Goal: Transaction & Acquisition: Purchase product/service

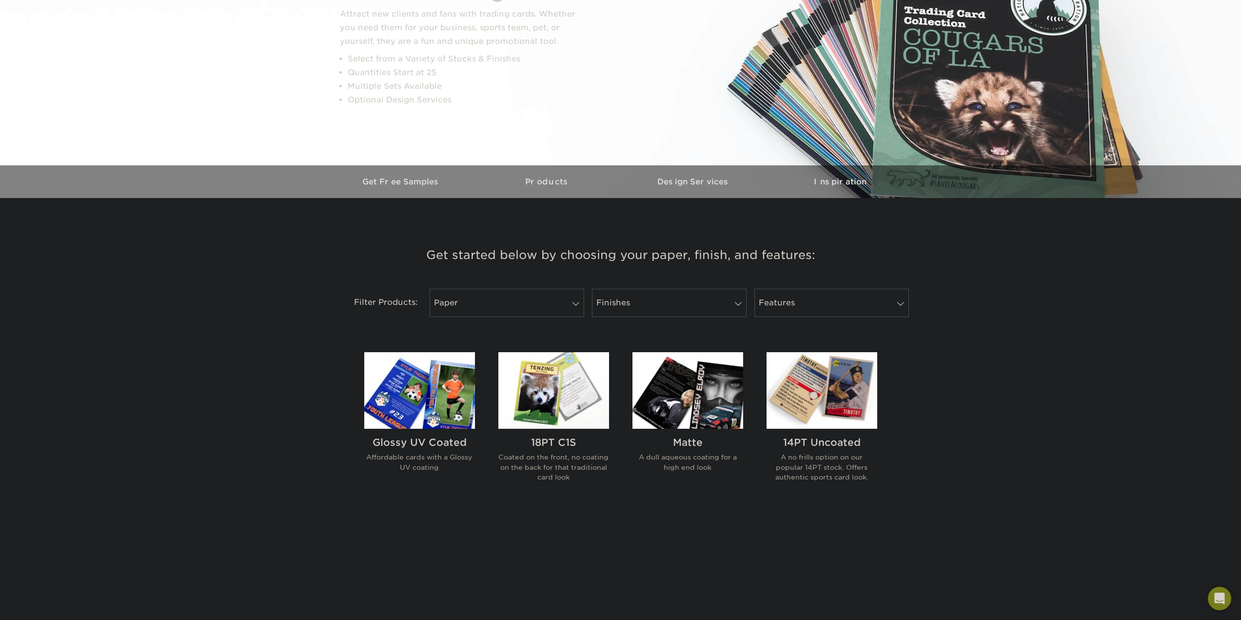
scroll to position [146, 0]
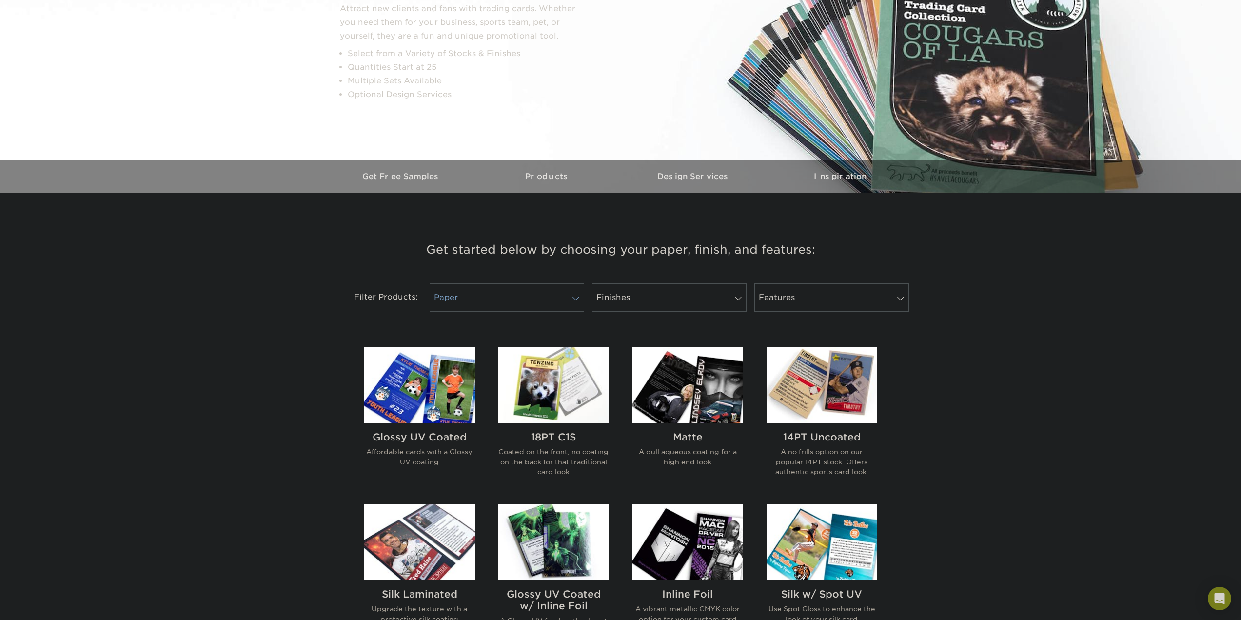
click at [507, 295] on link "Paper" at bounding box center [507, 297] width 155 height 28
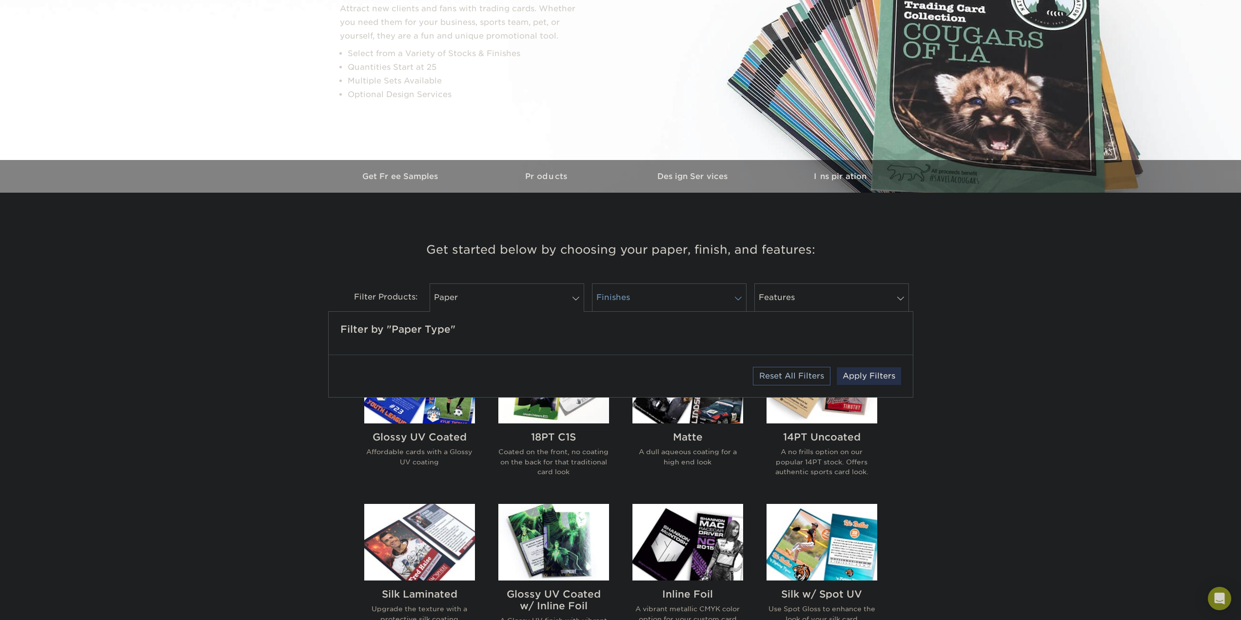
drag, startPoint x: 507, startPoint y: 295, endPoint x: 595, endPoint y: 290, distance: 87.9
click at [508, 295] on link "Paper" at bounding box center [507, 297] width 155 height 28
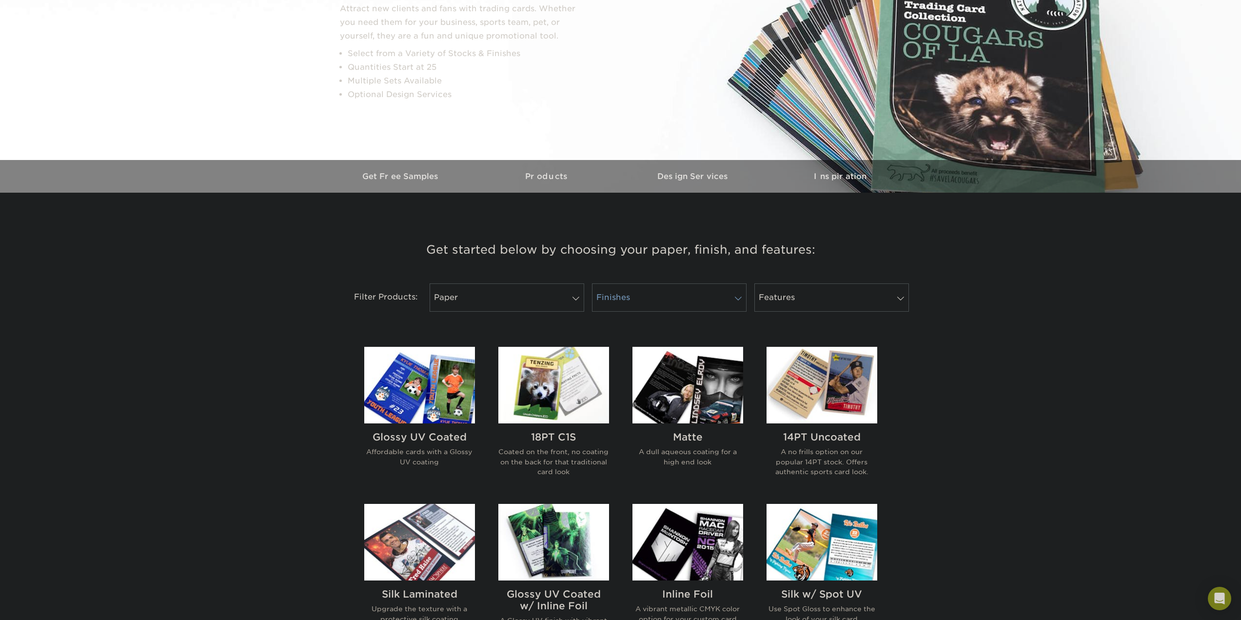
click at [625, 297] on link "Finishes" at bounding box center [669, 297] width 155 height 28
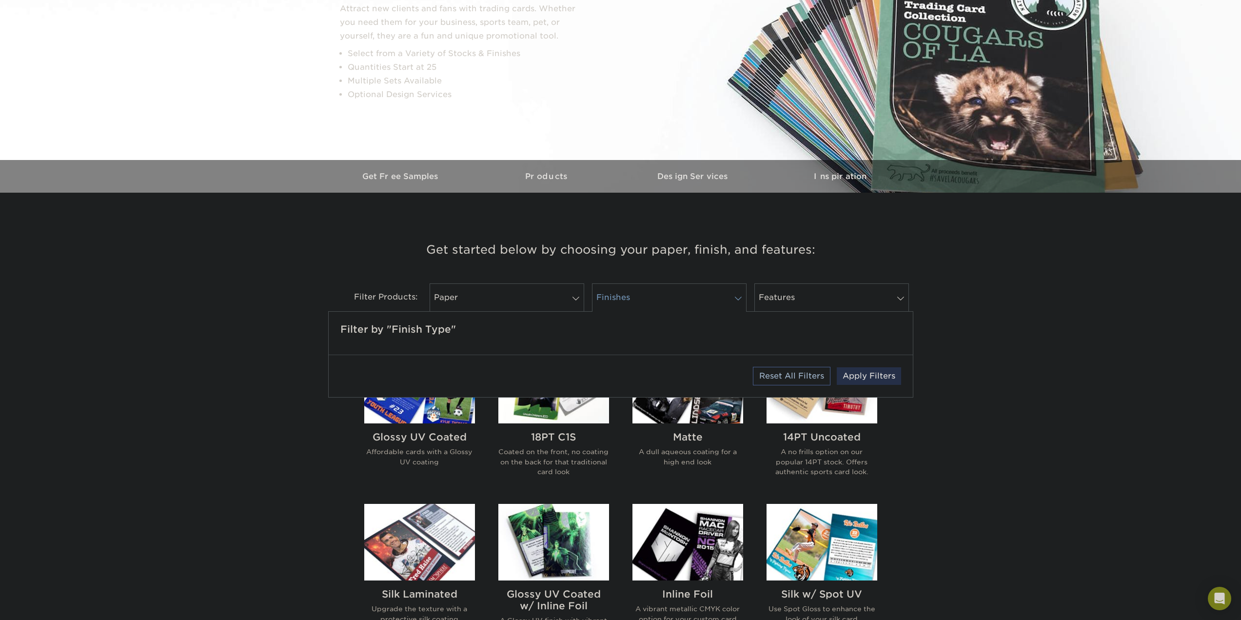
click at [663, 301] on link "Finishes" at bounding box center [669, 297] width 155 height 28
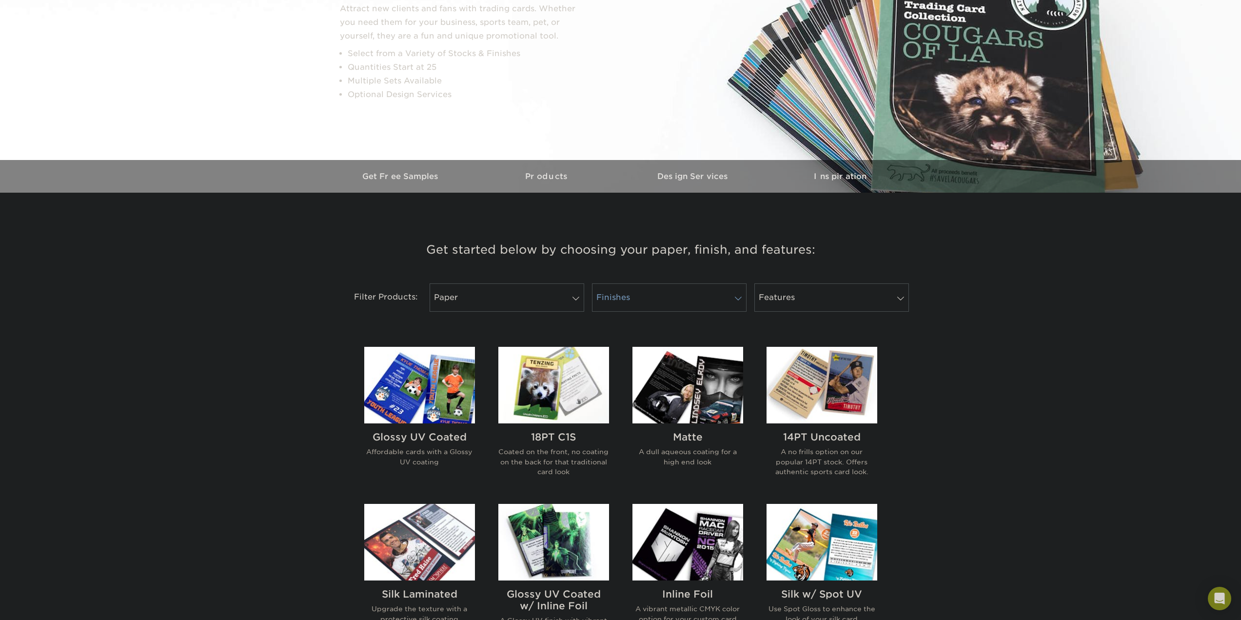
click at [741, 298] on span at bounding box center [738, 299] width 14 height 8
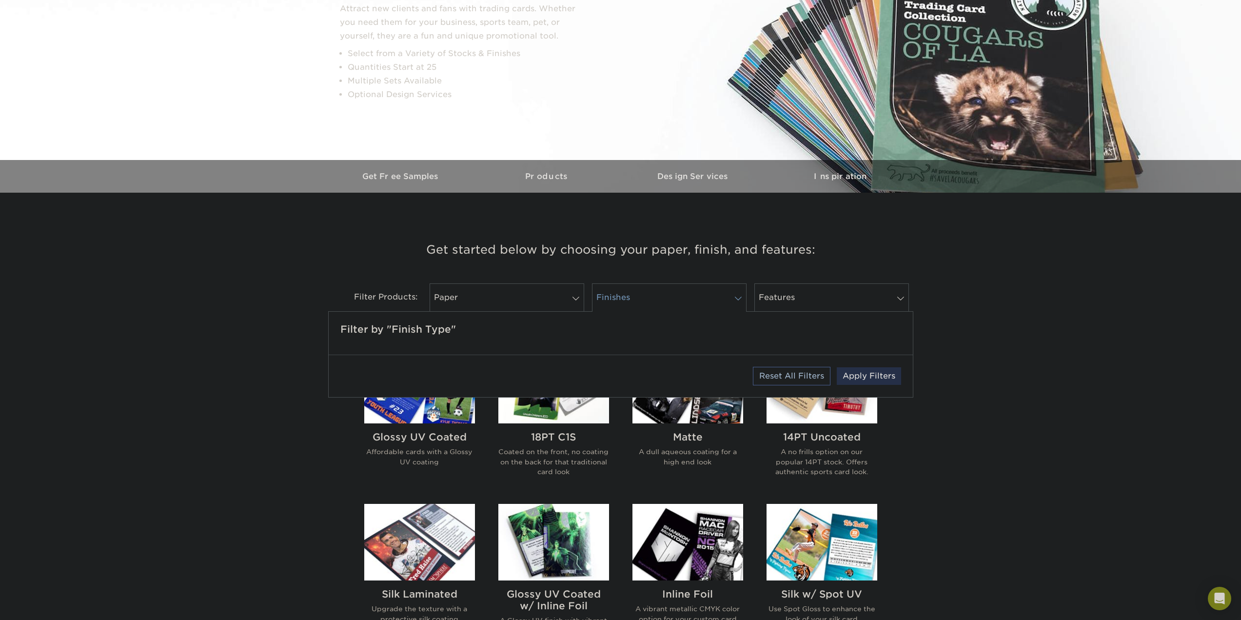
click at [740, 298] on span at bounding box center [738, 299] width 14 height 8
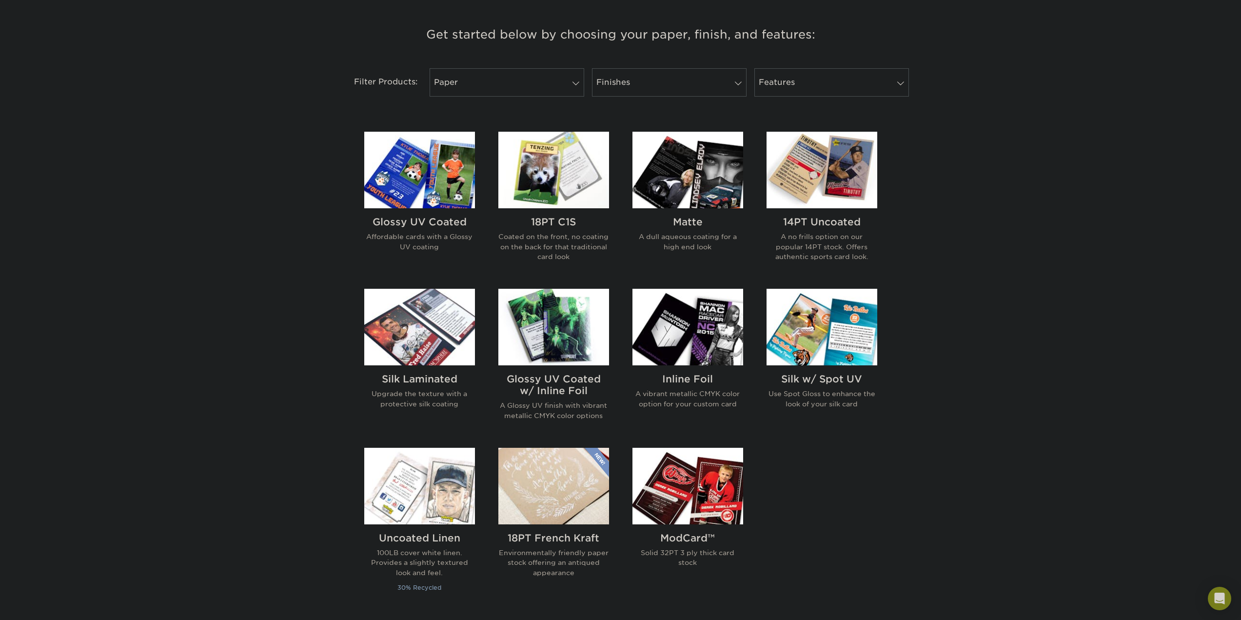
scroll to position [293, 0]
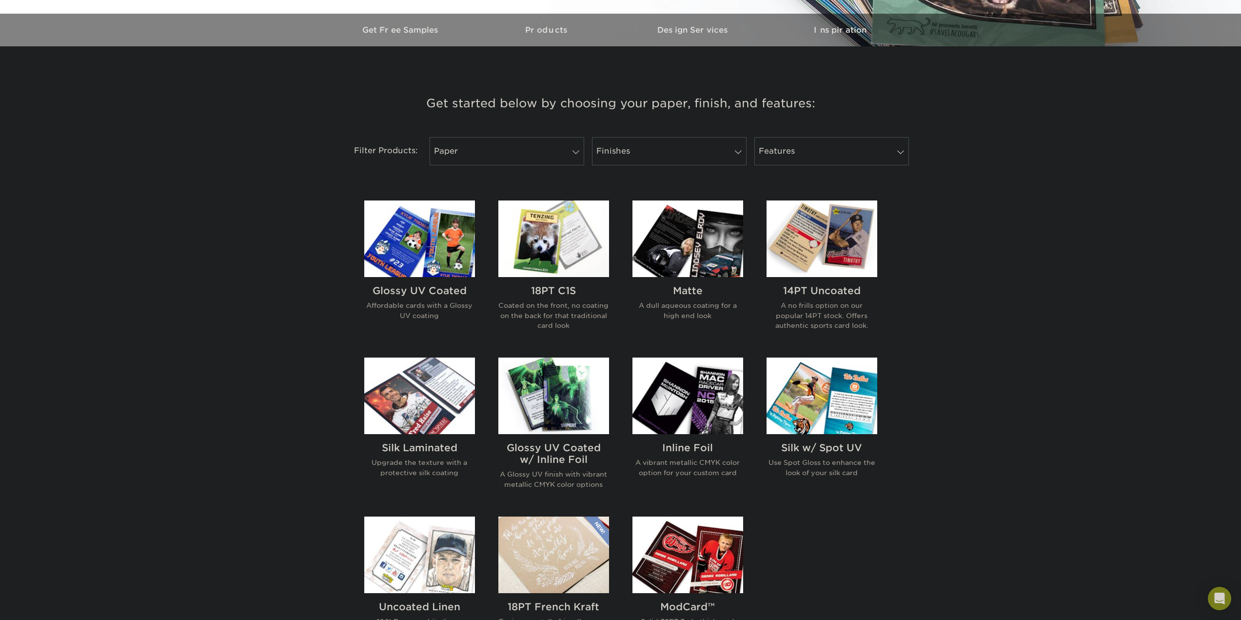
click at [694, 239] on img at bounding box center [687, 238] width 111 height 77
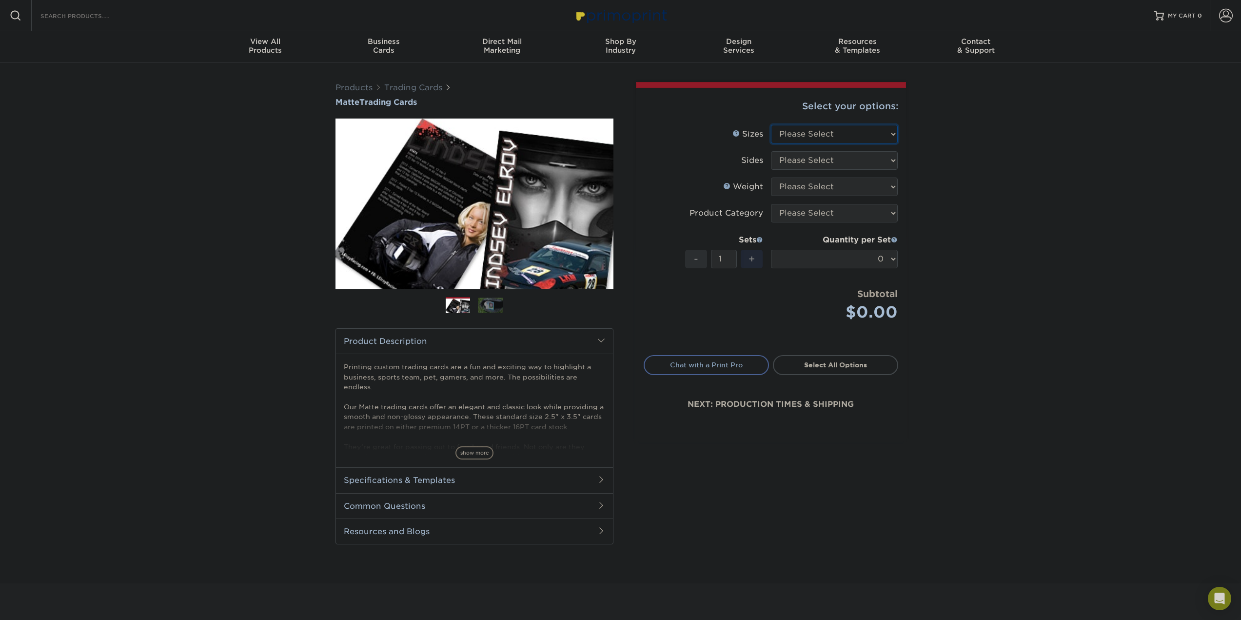
click at [831, 132] on select "Please Select 2.5" x 3.5"" at bounding box center [834, 134] width 127 height 19
select select "2.50x3.50"
click at [771, 125] on select "Please Select 2.5" x 3.5"" at bounding box center [834, 134] width 127 height 19
click at [813, 160] on select "Please Select Print Both Sides Print Front Only" at bounding box center [834, 160] width 127 height 19
click at [737, 135] on link "Sizes Help" at bounding box center [736, 133] width 8 height 8
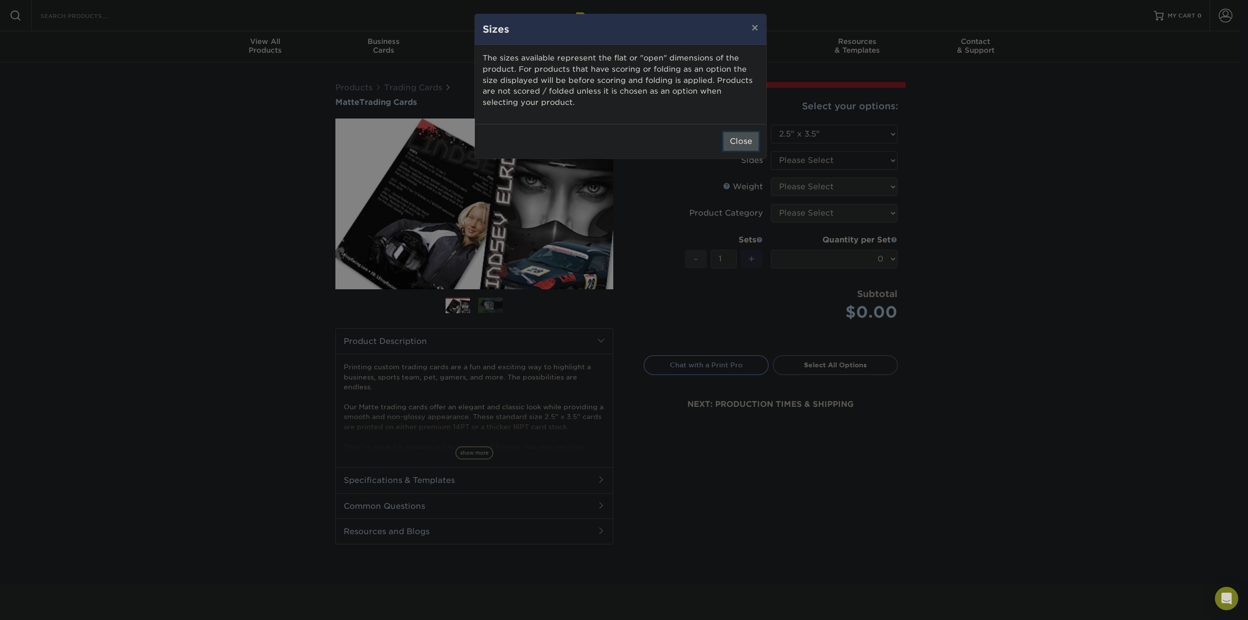
click at [730, 139] on button "Close" at bounding box center [741, 141] width 35 height 19
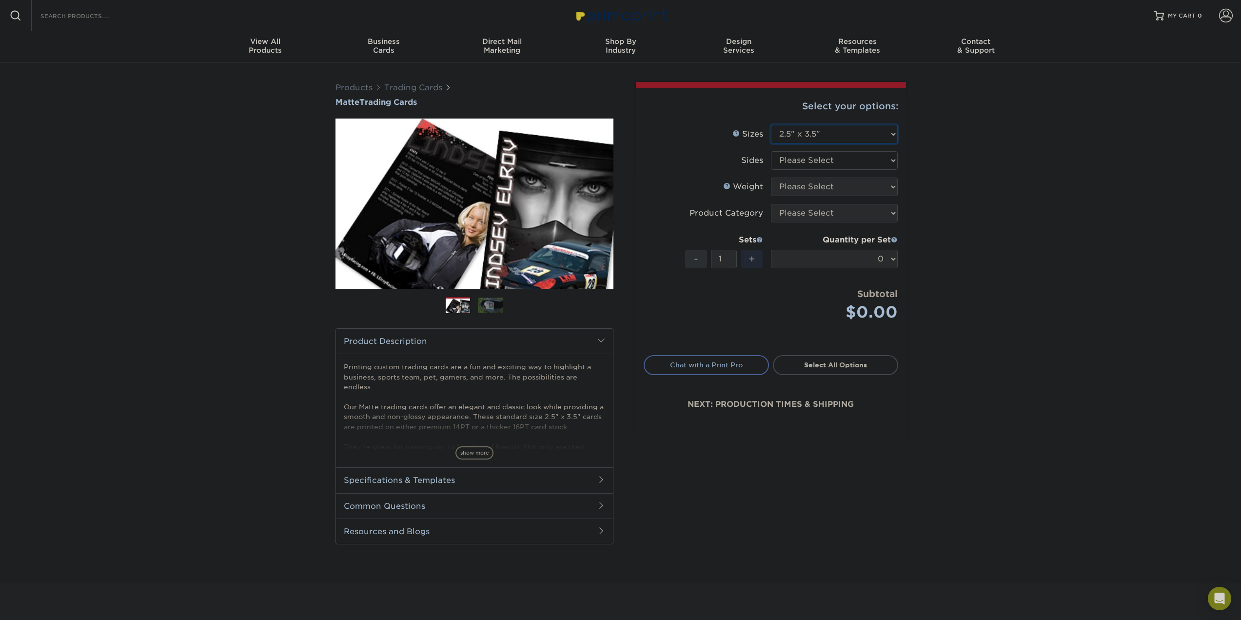
click at [805, 136] on select "Please Select 2.5" x 3.5"" at bounding box center [834, 134] width 127 height 19
click at [825, 165] on select "Please Select Print Both Sides Print Front Only" at bounding box center [834, 160] width 127 height 19
select select "13abbda7-1d64-4f25-8bb2-c179b224825d"
click at [771, 151] on select "Please Select Print Both Sides Print Front Only" at bounding box center [834, 160] width 127 height 19
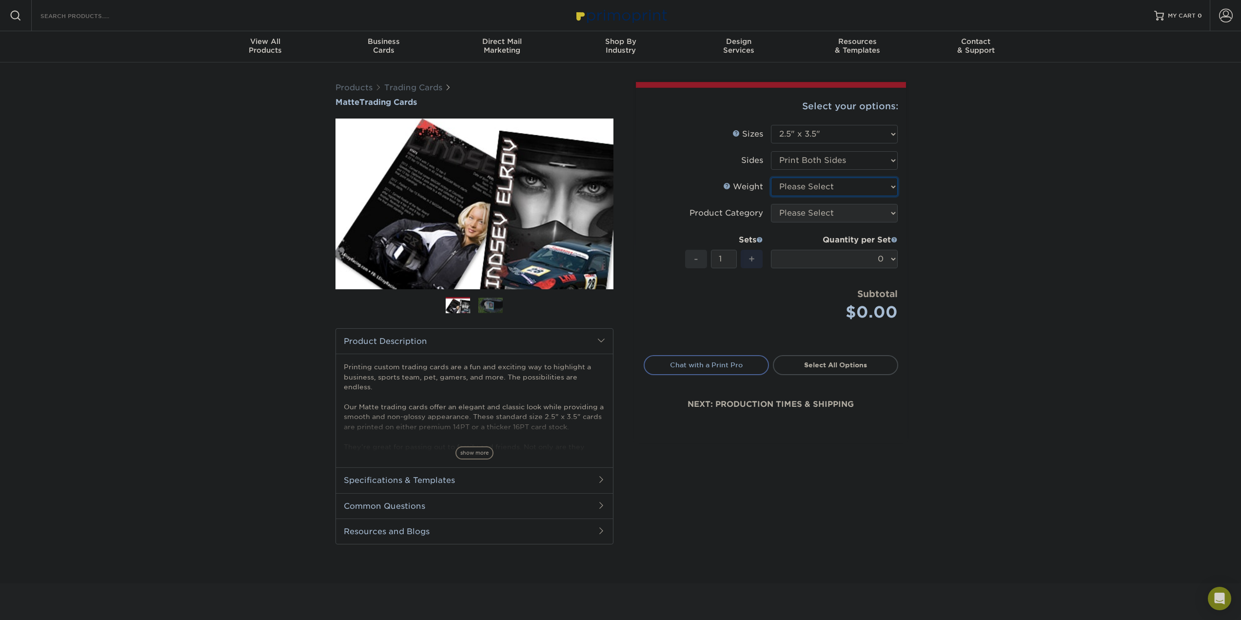
click at [805, 188] on select "Please Select 16PT 14PT" at bounding box center [834, 187] width 127 height 19
select select "16PT"
click at [771, 178] on select "Please Select 16PT 14PT" at bounding box center [834, 187] width 127 height 19
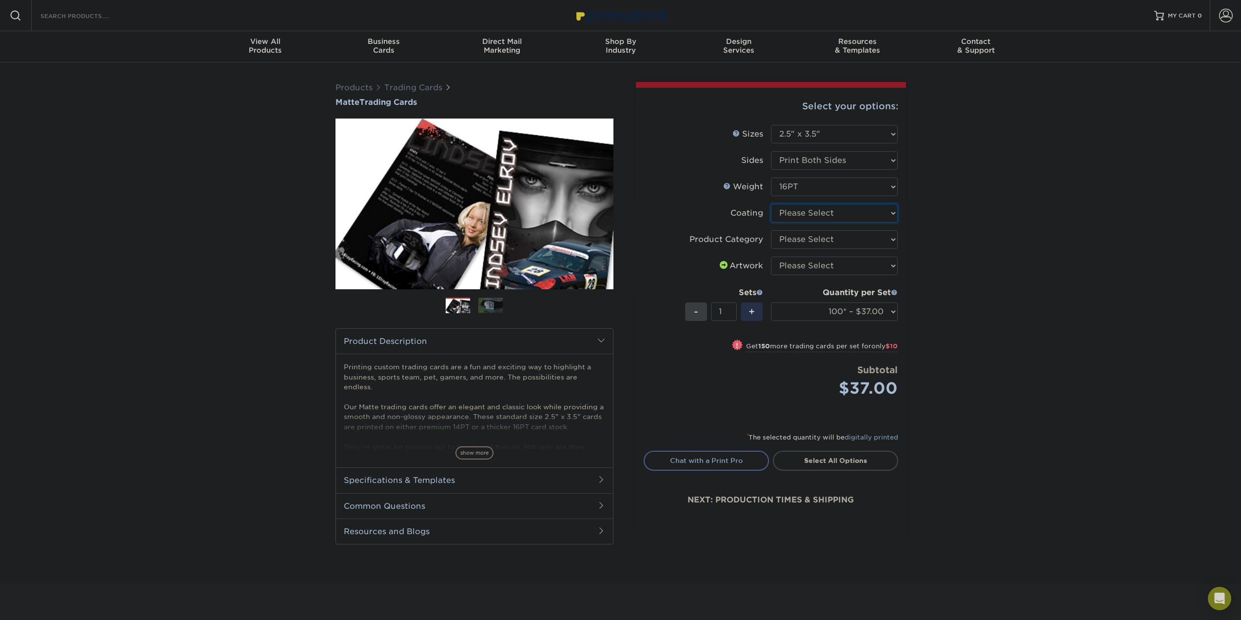
click at [833, 218] on select at bounding box center [834, 213] width 127 height 19
select select "121bb7b5-3b4d-429f-bd8d-bbf80e953313"
click at [771, 204] on select at bounding box center [834, 213] width 127 height 19
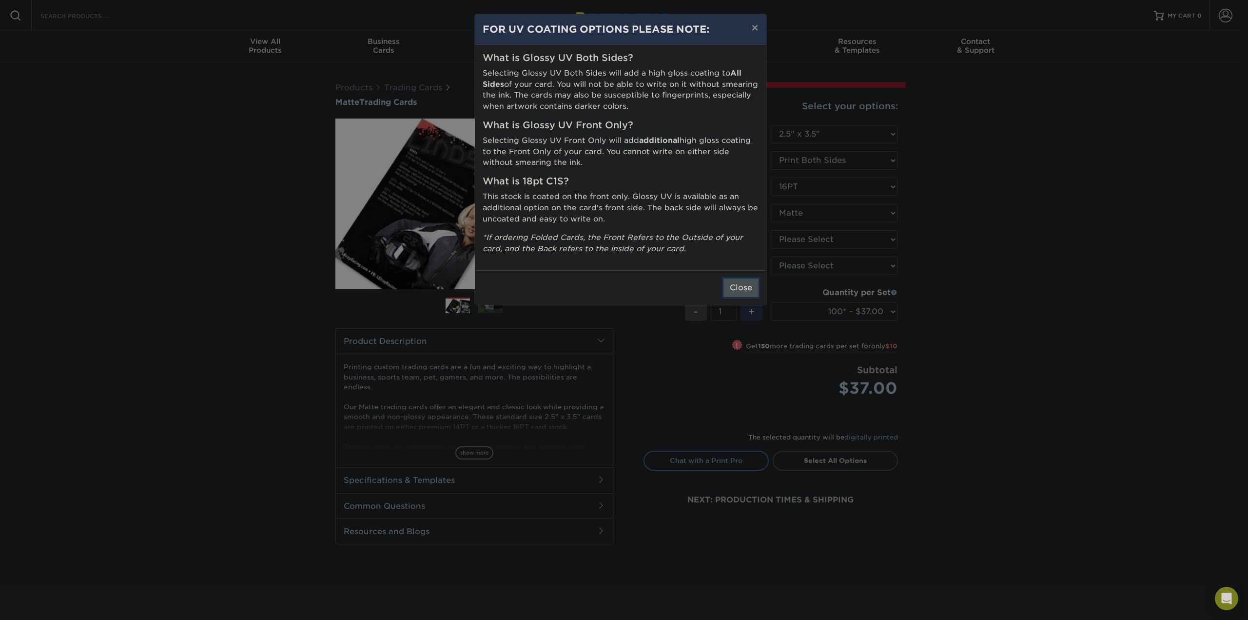
click at [743, 285] on button "Close" at bounding box center [741, 287] width 35 height 19
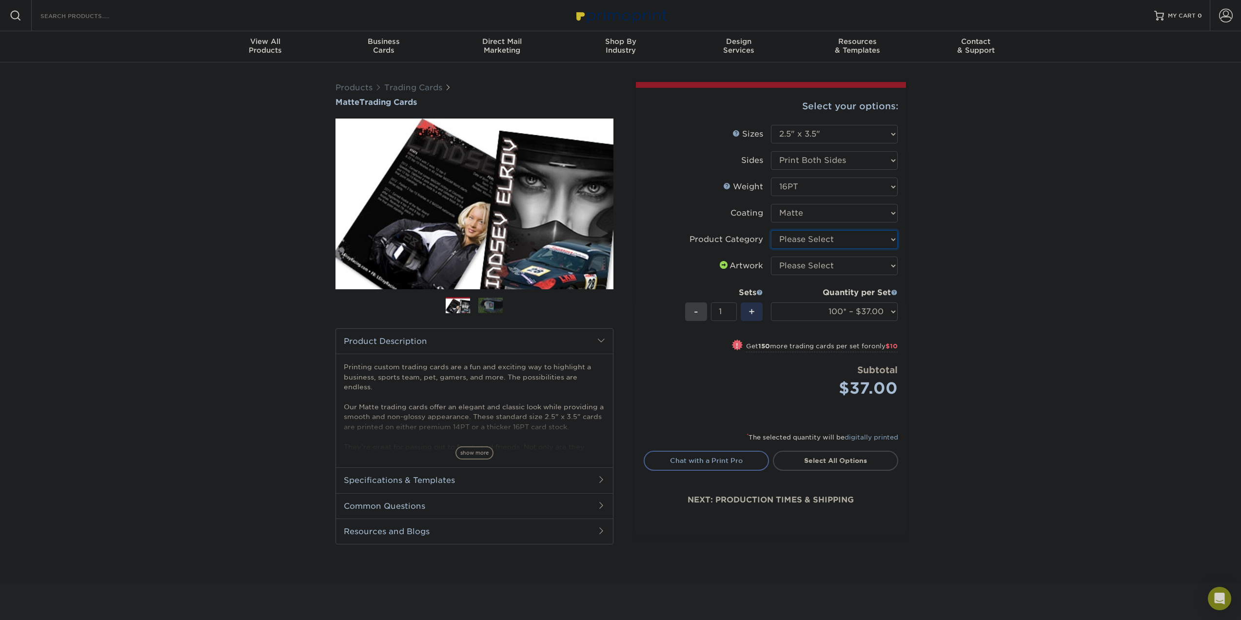
click at [826, 239] on select "Please Select Trading Cards" at bounding box center [834, 239] width 127 height 19
select select "c2f9bce9-36c2-409d-b101-c29d9d031e18"
click at [771, 230] on select "Please Select Trading Cards" at bounding box center [834, 239] width 127 height 19
click at [823, 259] on select "Please Select I will upload files I need a design - $100" at bounding box center [834, 266] width 127 height 19
select select "upload"
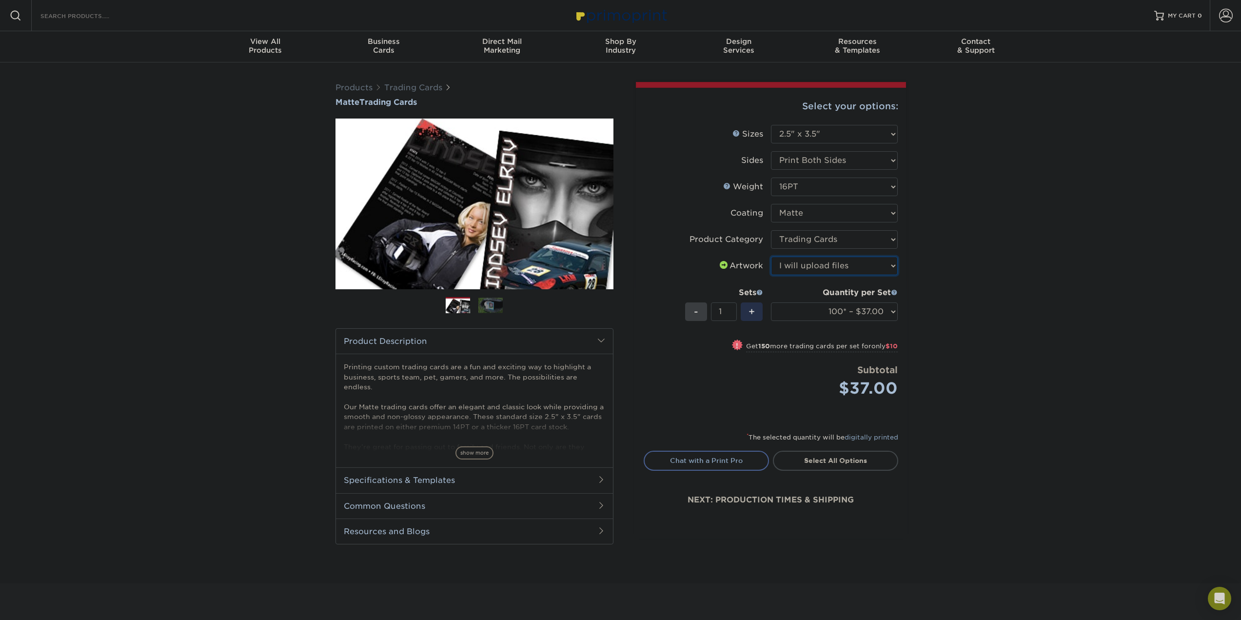
click at [771, 257] on select "Please Select I will upload files I need a design - $100" at bounding box center [834, 266] width 127 height 19
click at [817, 311] on select "100* – $37.00 250* – $47.00 500* – $58.00 1000 – $71.00 2500 – $141.00 5000 – $…" at bounding box center [834, 311] width 127 height 19
click at [814, 463] on link "Proceed to Shipping" at bounding box center [835, 460] width 125 height 18
type input "Set 1"
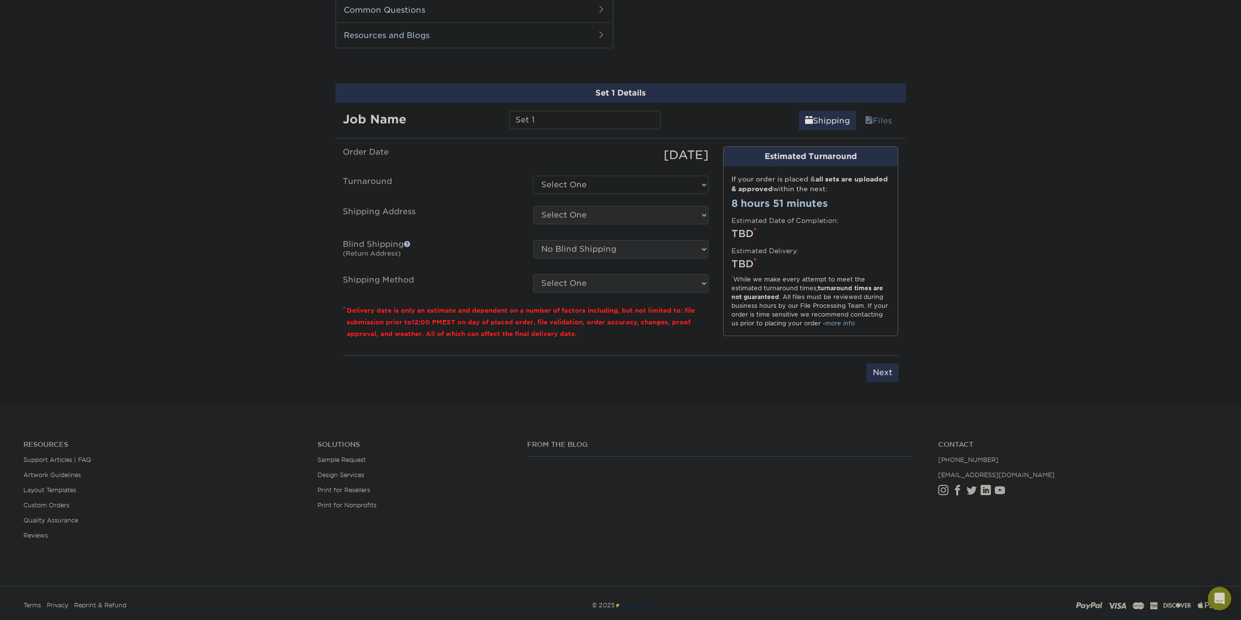
scroll to position [496, 0]
click at [590, 182] on select "Select One 2-4 Business Days 2 Day Next Business Day" at bounding box center [621, 184] width 176 height 19
select select "cbe91c23-2601-4968-aa0f-393d26c839b7"
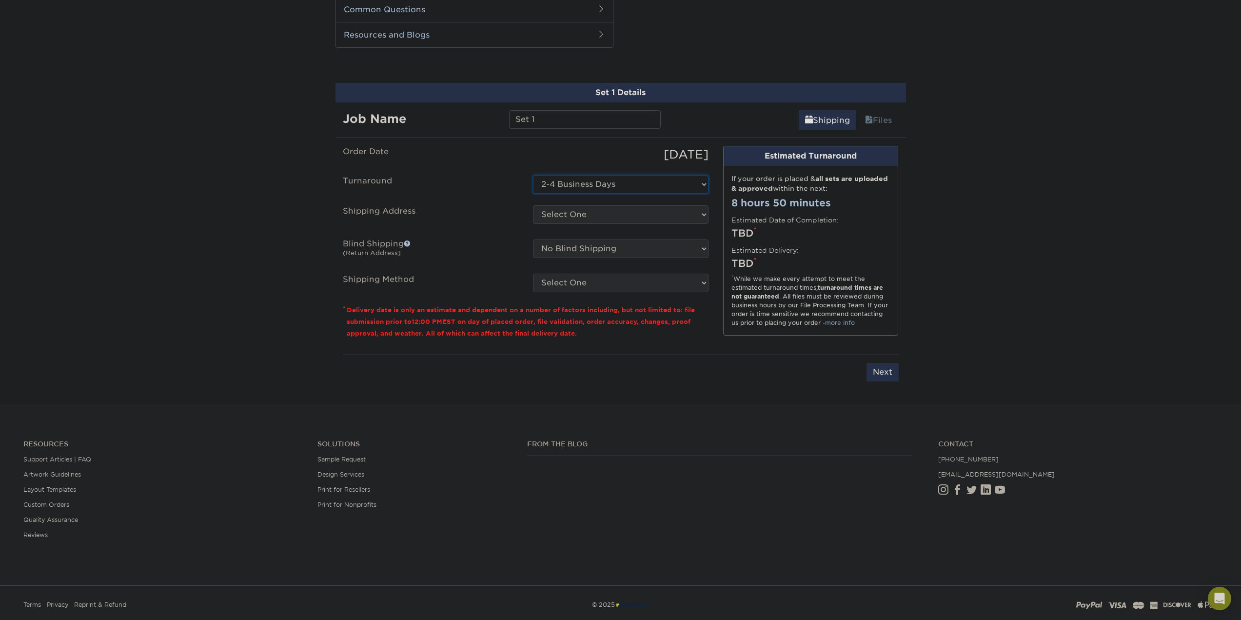
click at [533, 175] on select "Select One 2-4 Business Days 2 Day Next Business Day" at bounding box center [621, 184] width 176 height 19
click at [582, 214] on select "Select One + Add New Address - Login" at bounding box center [621, 214] width 176 height 19
click at [580, 217] on select "Select One + Add New Address - Login" at bounding box center [621, 214] width 176 height 19
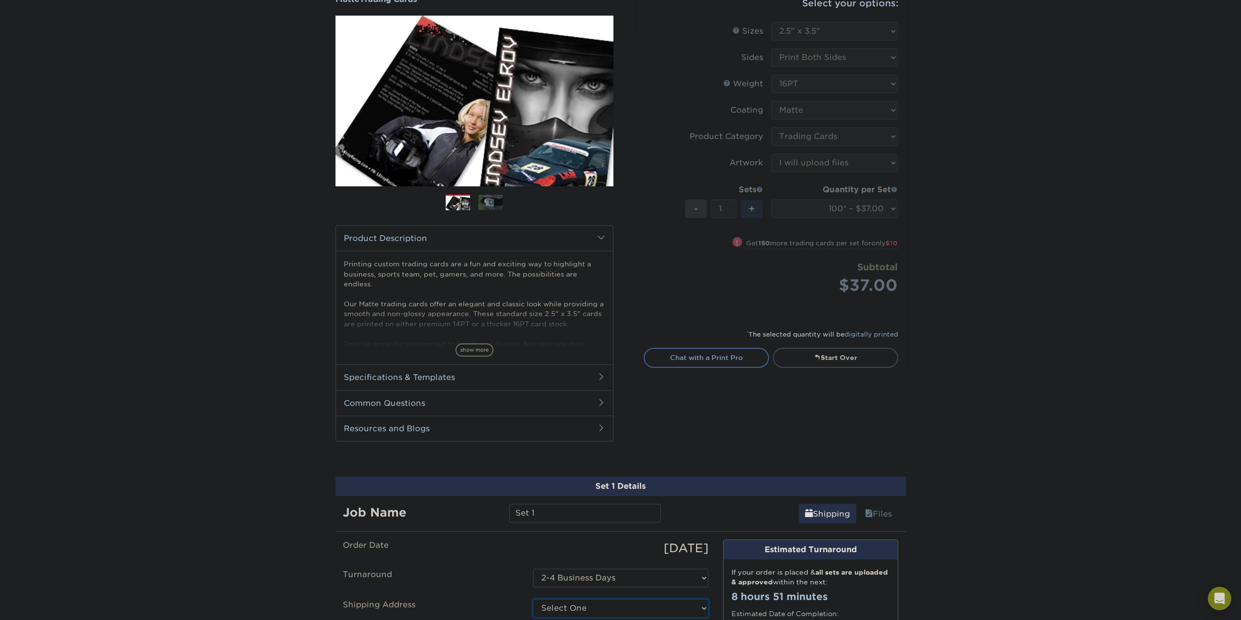
scroll to position [155, 0]
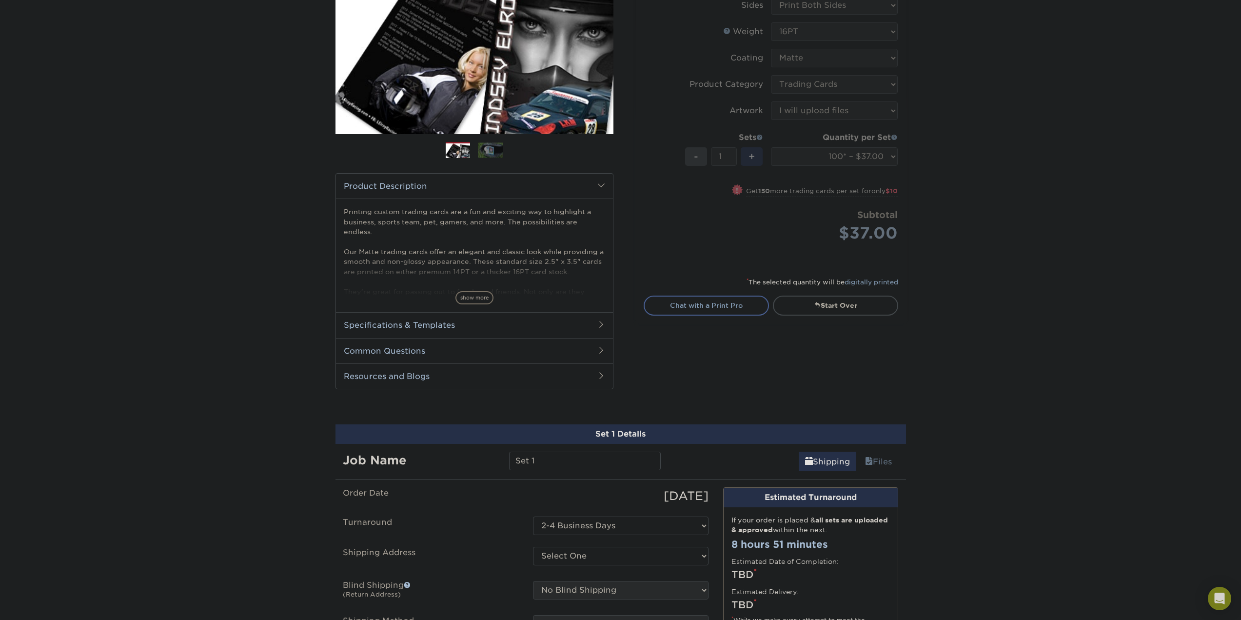
click at [489, 330] on h2 "Specifications & Templates" at bounding box center [474, 324] width 277 height 25
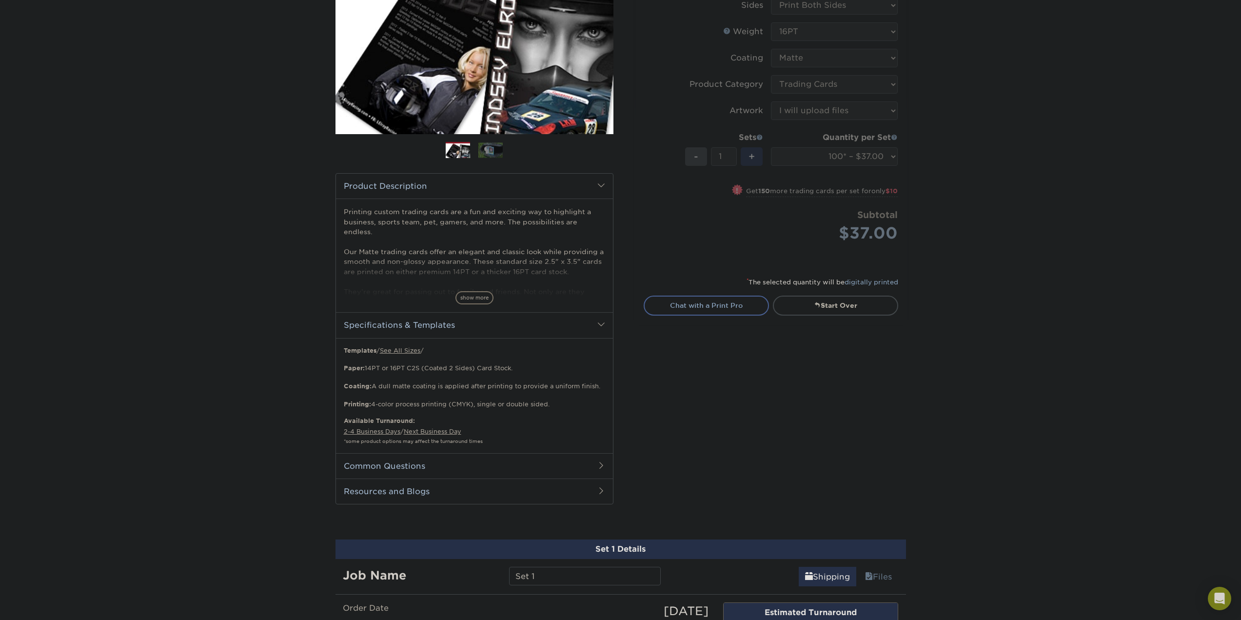
click at [473, 330] on h2 "Specifications & Templates" at bounding box center [474, 324] width 277 height 25
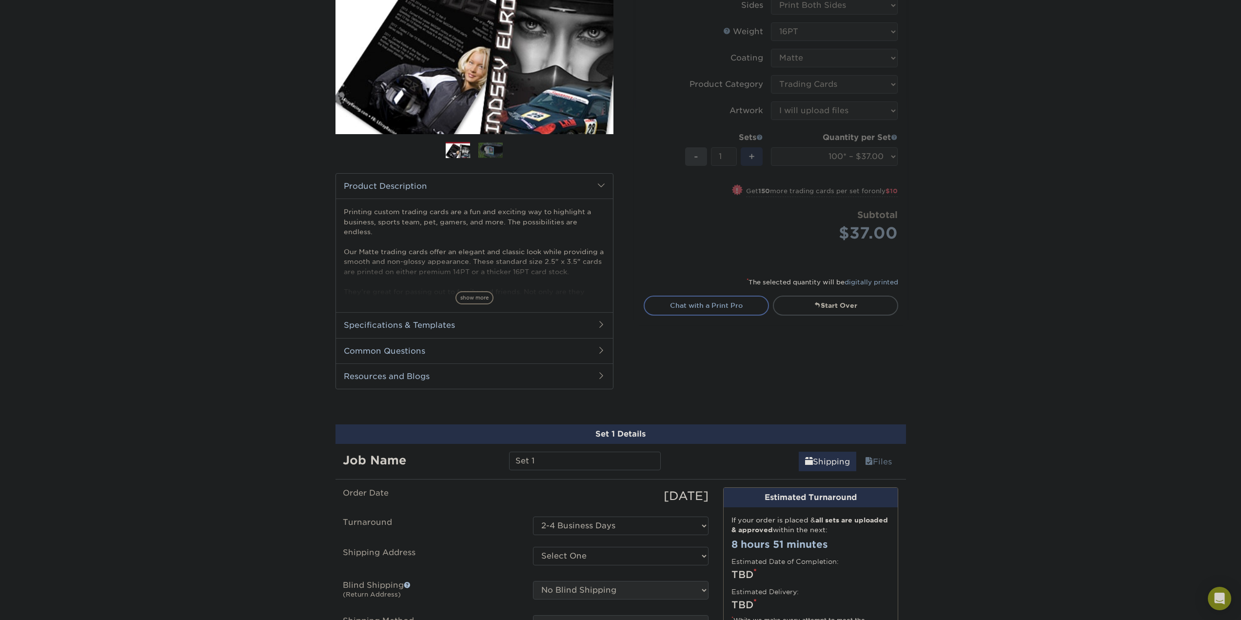
click at [461, 355] on h2 "Common Questions" at bounding box center [474, 350] width 277 height 25
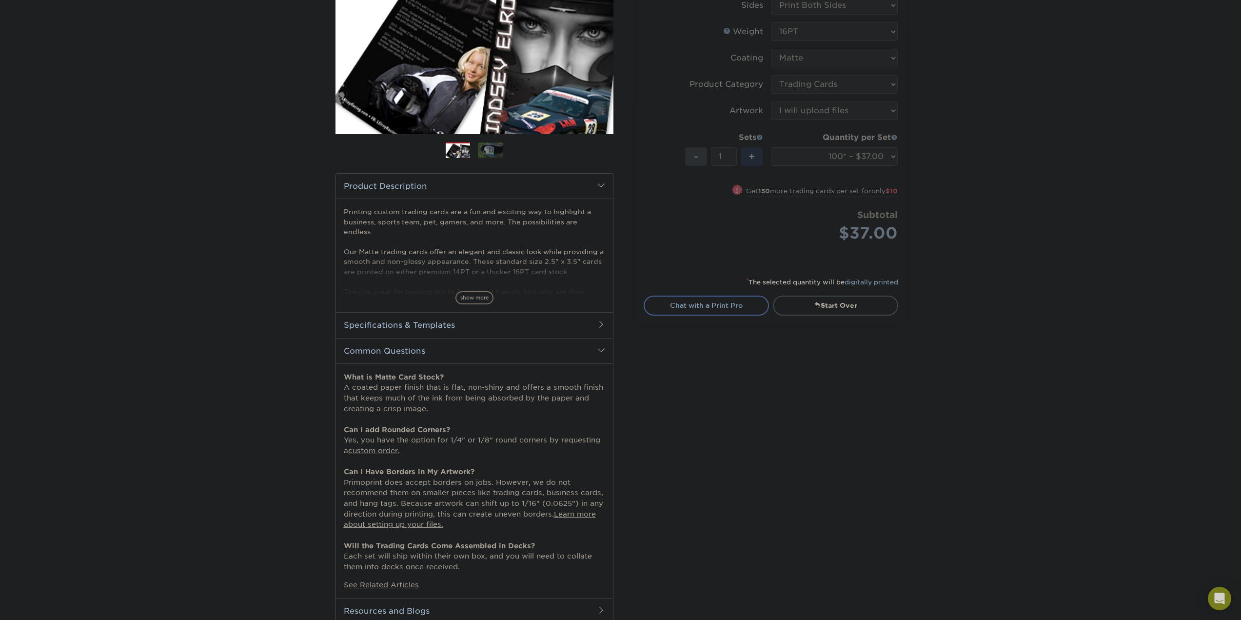
click at [459, 355] on h2 "Common Questions" at bounding box center [474, 350] width 277 height 25
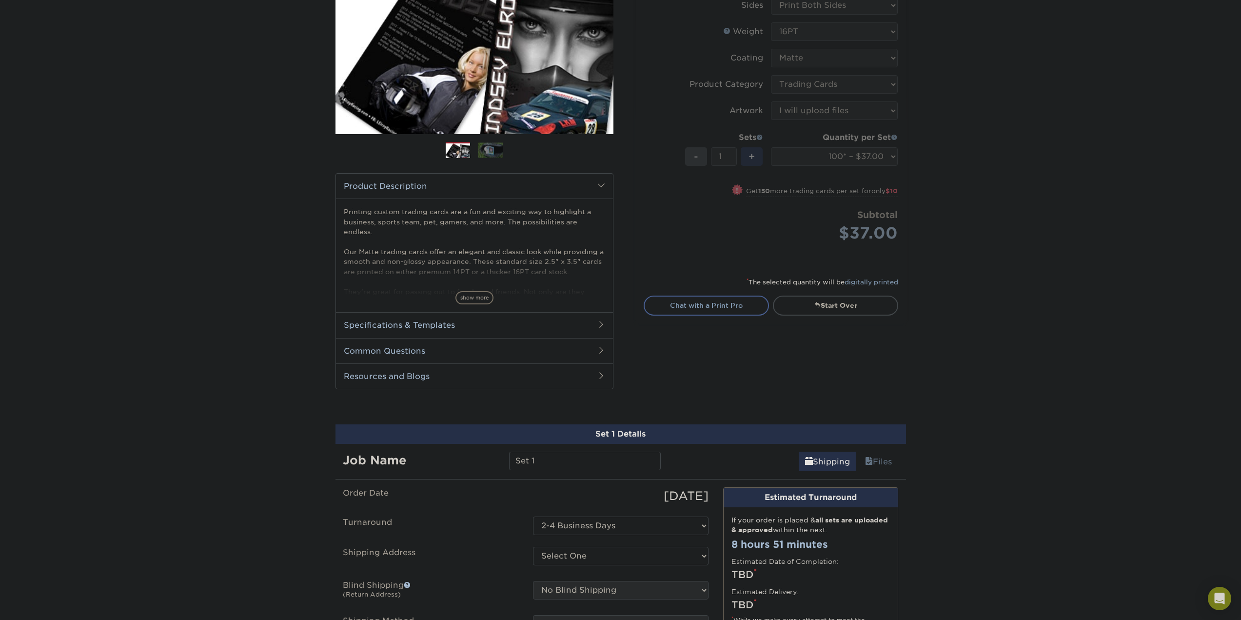
click at [459, 355] on h2 "Common Questions" at bounding box center [474, 350] width 277 height 25
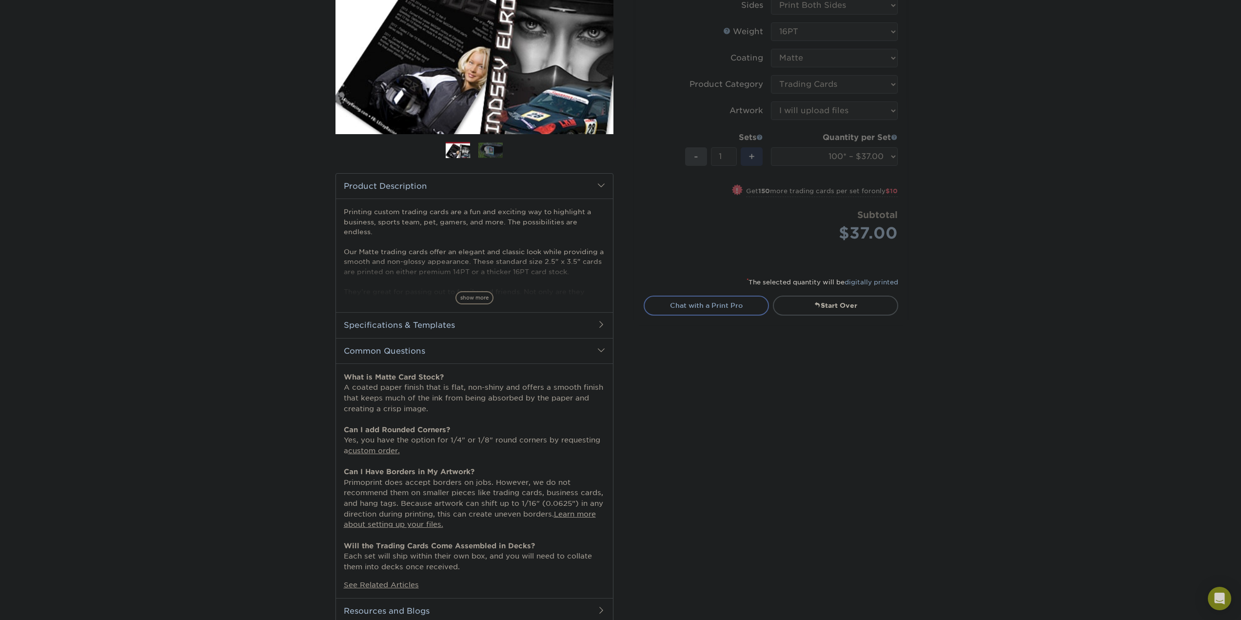
click at [459, 355] on h2 "Common Questions" at bounding box center [474, 350] width 277 height 25
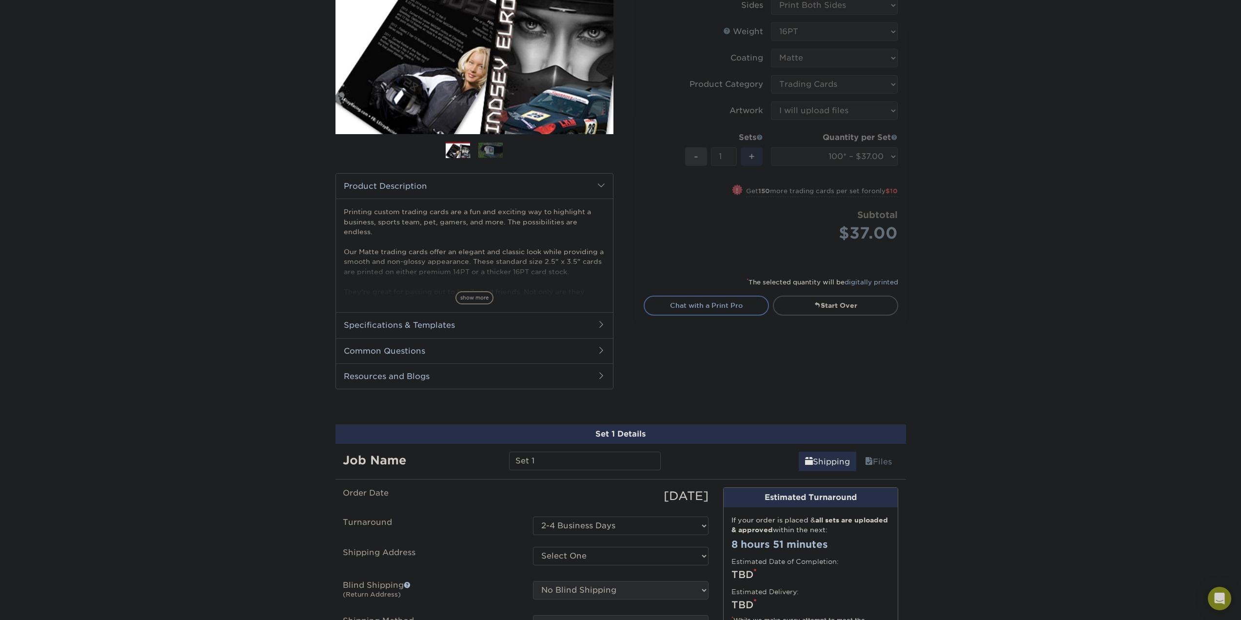
click at [447, 373] on h2 "Resources and Blogs" at bounding box center [474, 375] width 277 height 25
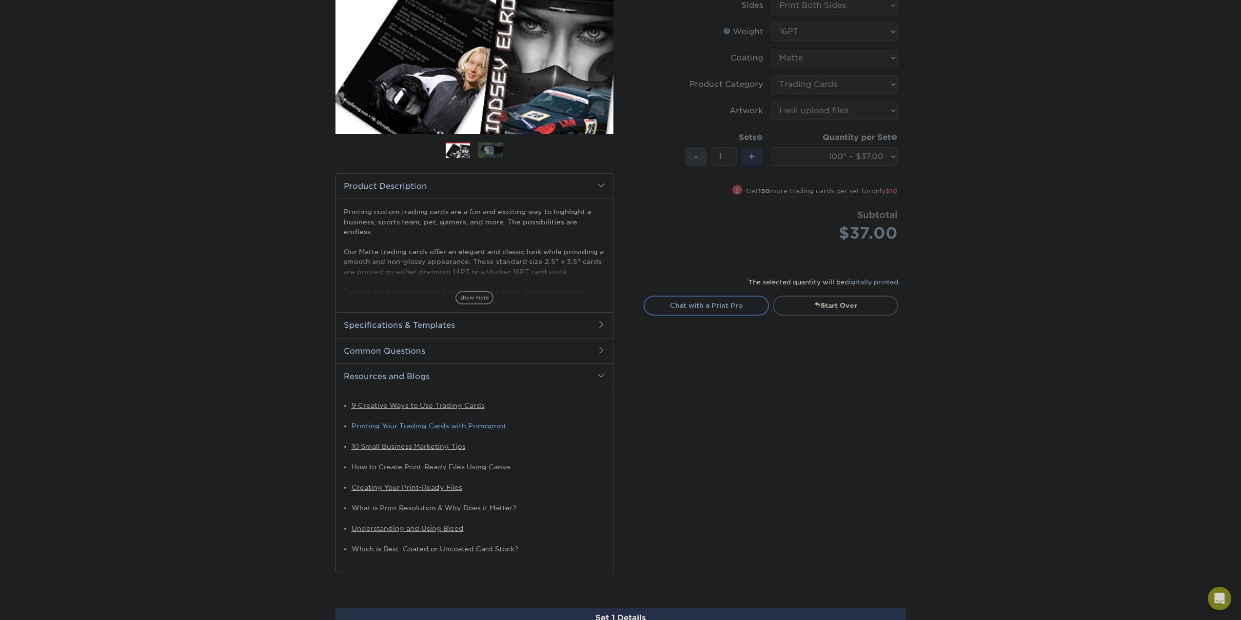
click at [486, 426] on link "Printing Your Trading Cards with Primoprint" at bounding box center [429, 426] width 155 height 8
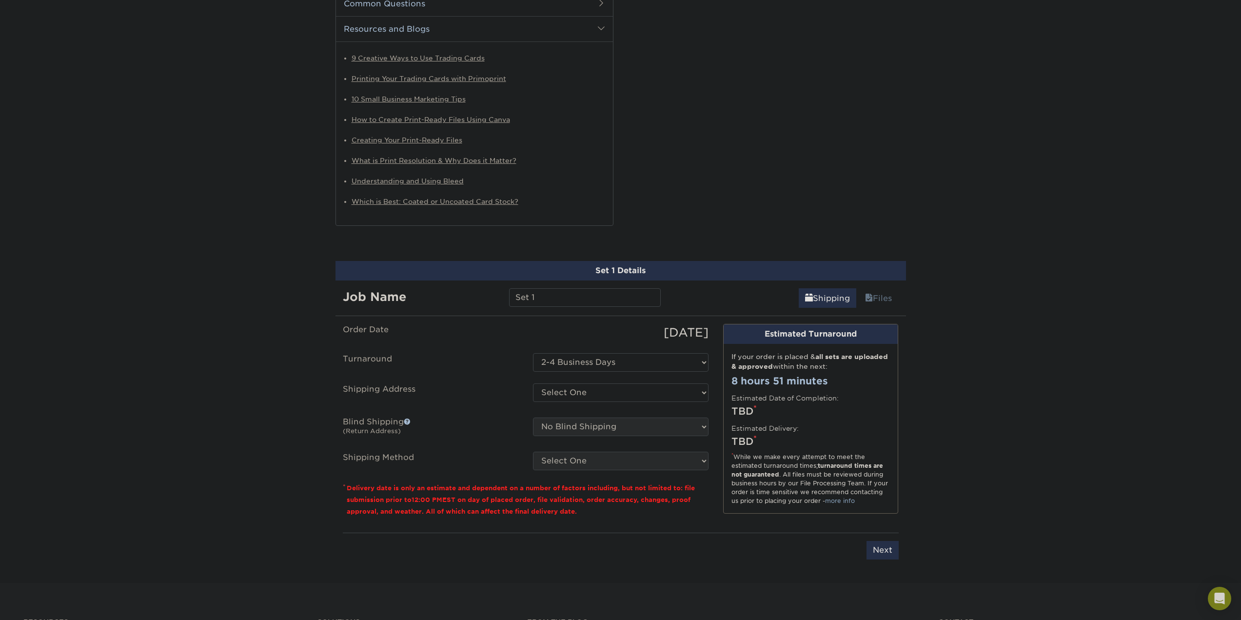
scroll to position [545, 0]
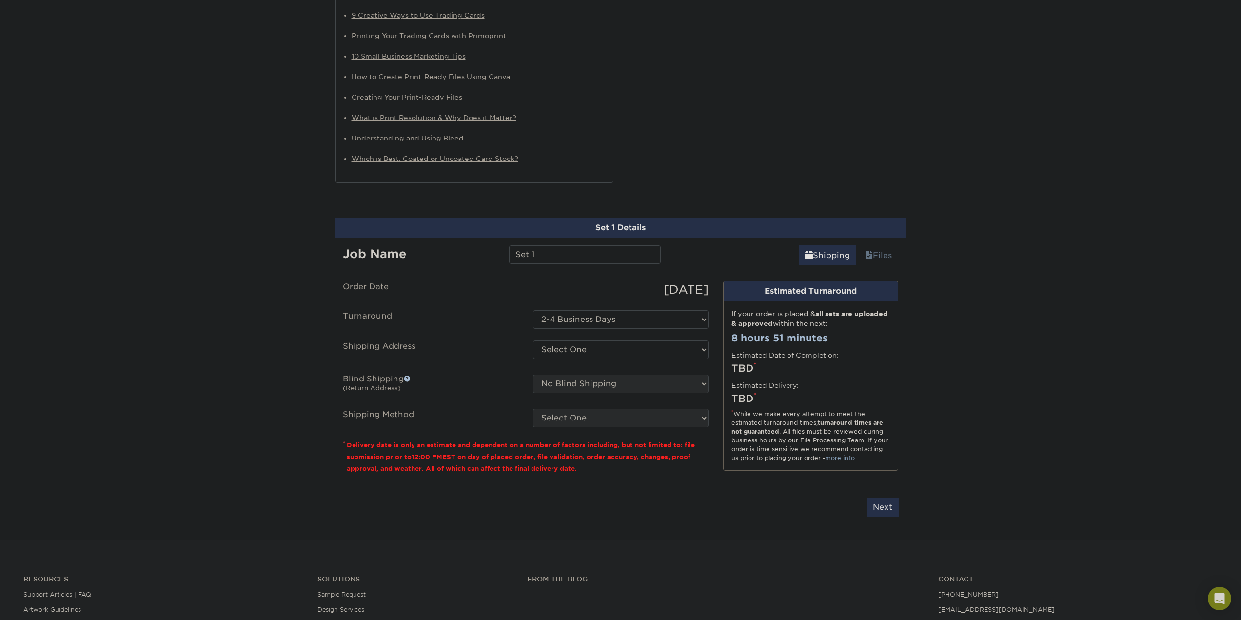
click at [409, 377] on span at bounding box center [407, 378] width 7 height 7
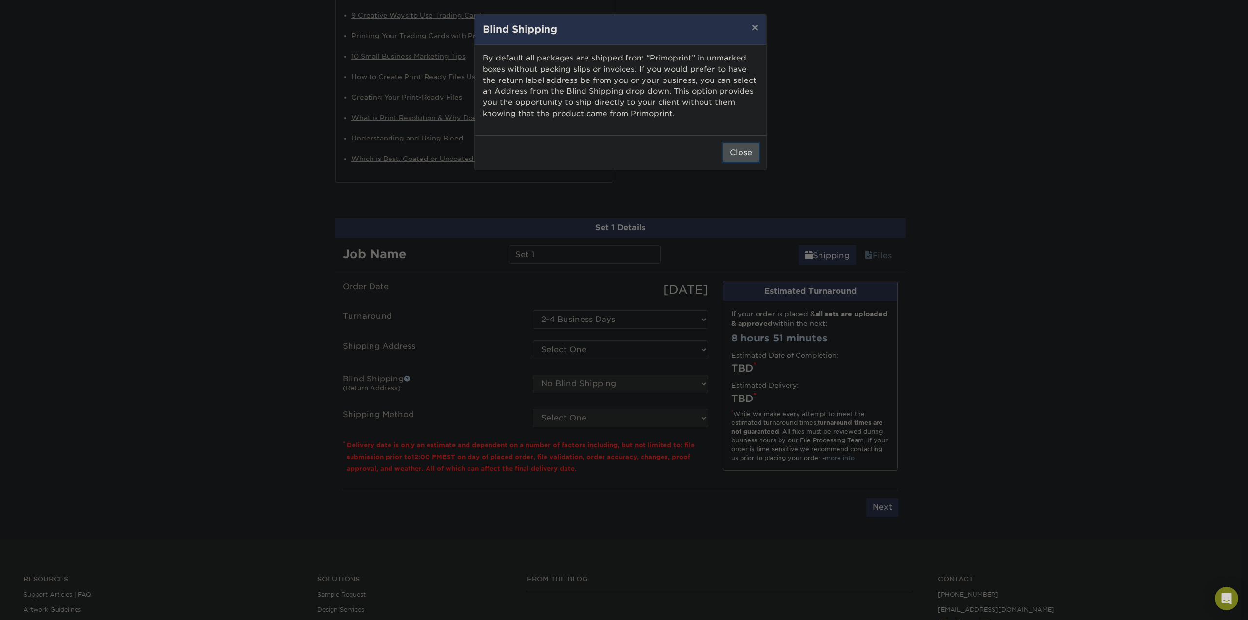
click at [740, 152] on button "Close" at bounding box center [741, 152] width 35 height 19
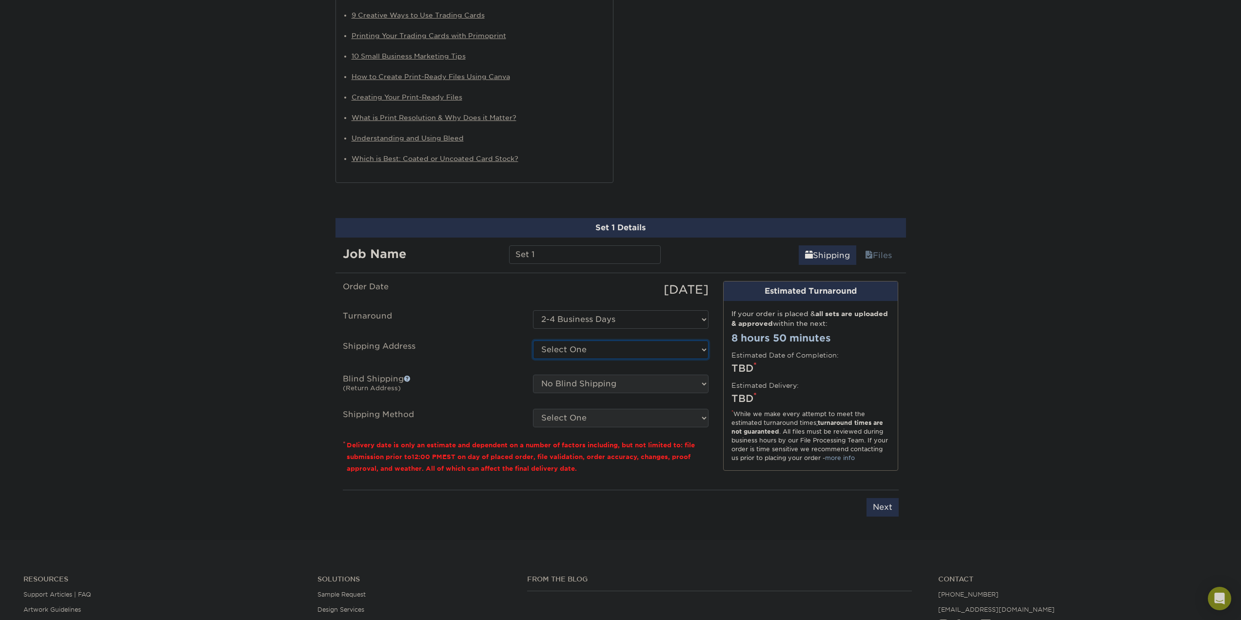
click at [620, 348] on select "Select One + Add New Address - Login" at bounding box center [621, 349] width 176 height 19
select select "newaddress"
click at [533, 340] on select "Select One + Add New Address - Login" at bounding box center [621, 349] width 176 height 19
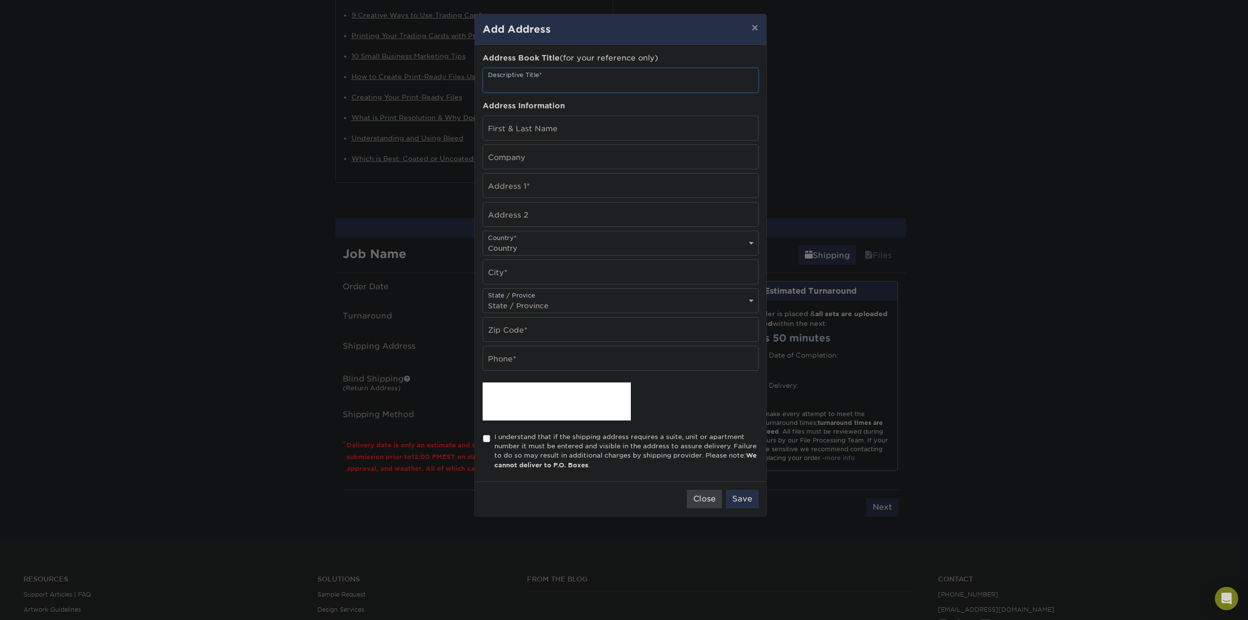
click at [556, 80] on input "text" at bounding box center [620, 80] width 275 height 24
click at [545, 133] on input "text" at bounding box center [620, 128] width 275 height 24
type input "[PERSON_NAME]"
type input "Tonnenwiese"
type input "1"
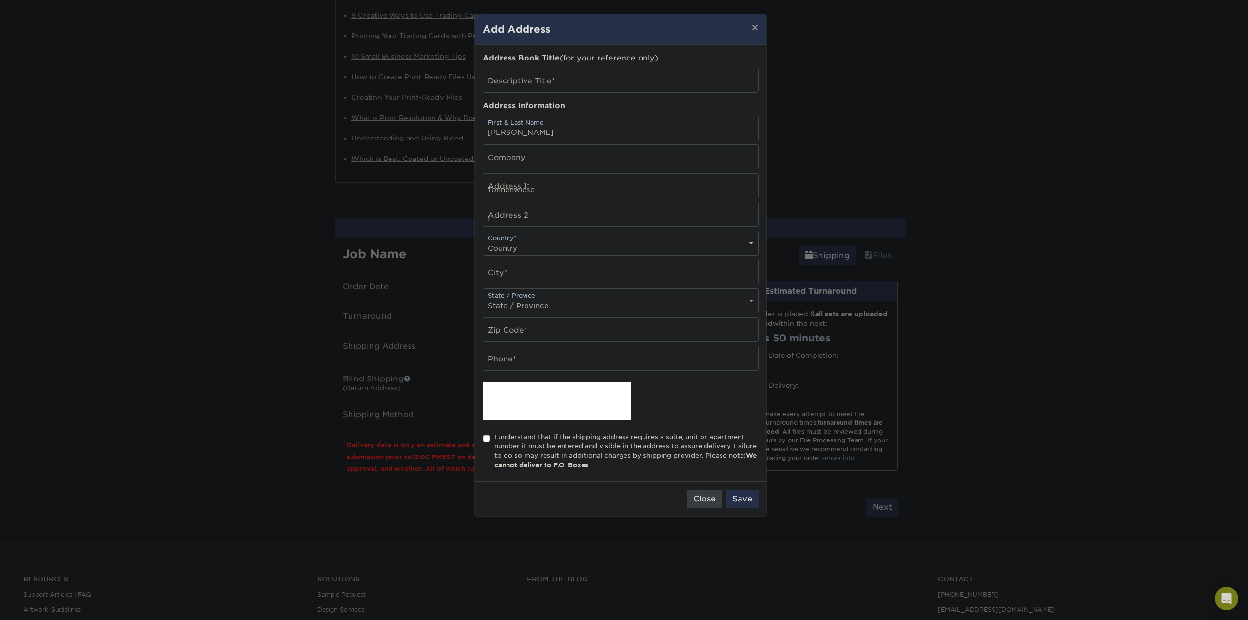
select select "DE"
type input "Neuwied"
type input "56567"
type input "0491733116874"
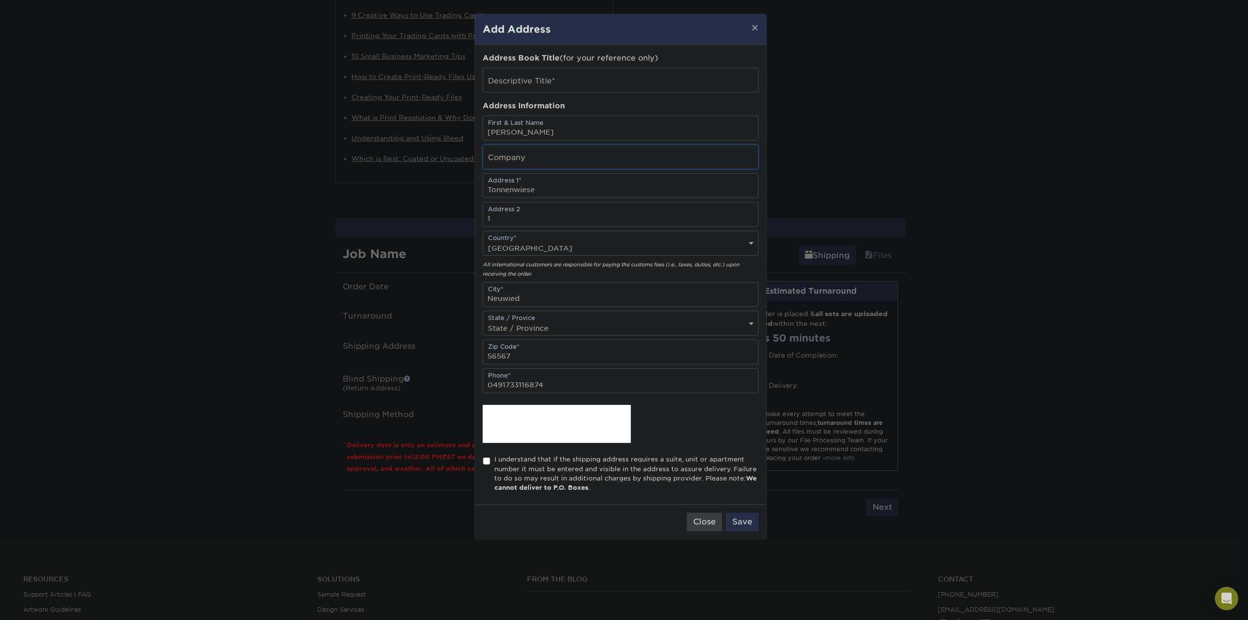
click at [546, 162] on input "text" at bounding box center [620, 157] width 275 height 24
drag, startPoint x: 521, startPoint y: 213, endPoint x: 422, endPoint y: 210, distance: 98.5
click at [422, 210] on div "× Add Address Address Book Title (for your reference only) Descriptive Title* A…" at bounding box center [624, 310] width 1248 height 620
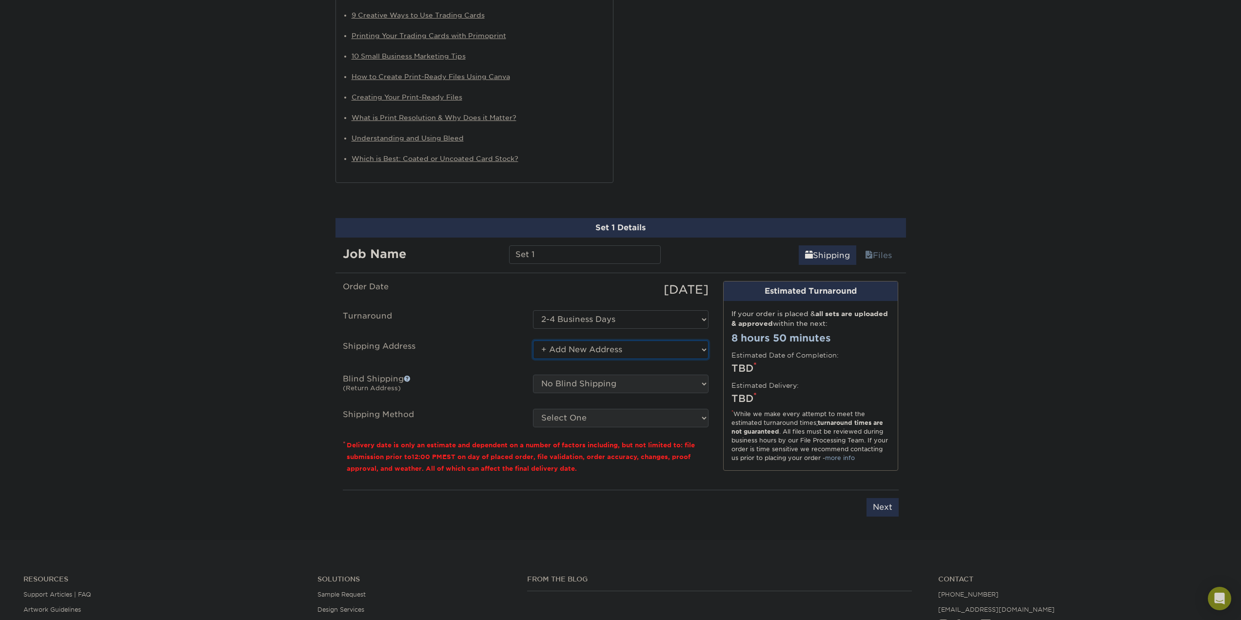
click at [612, 345] on select "Select One + Add New Address - Login" at bounding box center [621, 349] width 176 height 19
click at [533, 340] on select "Select One + Add New Address - Login" at bounding box center [621, 349] width 176 height 19
click at [610, 353] on select "Select One + Add New Address - Login" at bounding box center [621, 349] width 176 height 19
click at [533, 340] on select "Select One + Add New Address - Login" at bounding box center [621, 349] width 176 height 19
click at [590, 349] on select "Select One + Add New Address - Login" at bounding box center [621, 349] width 176 height 19
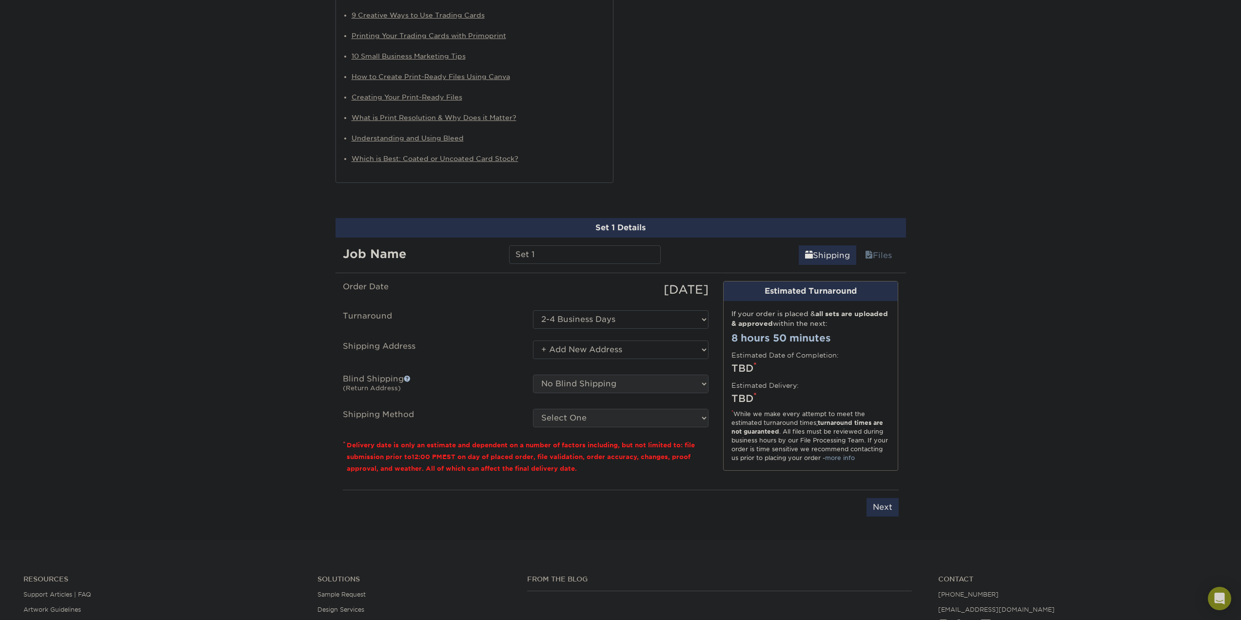
click at [451, 353] on label "Shipping Address" at bounding box center [431, 351] width 190 height 22
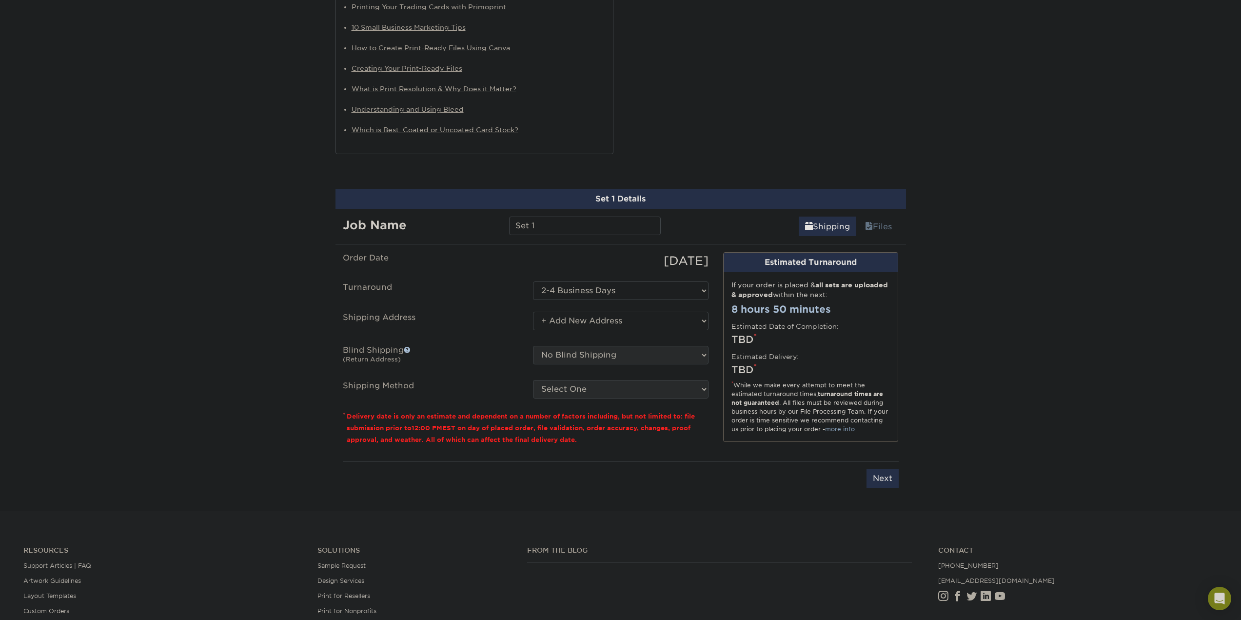
scroll to position [594, 0]
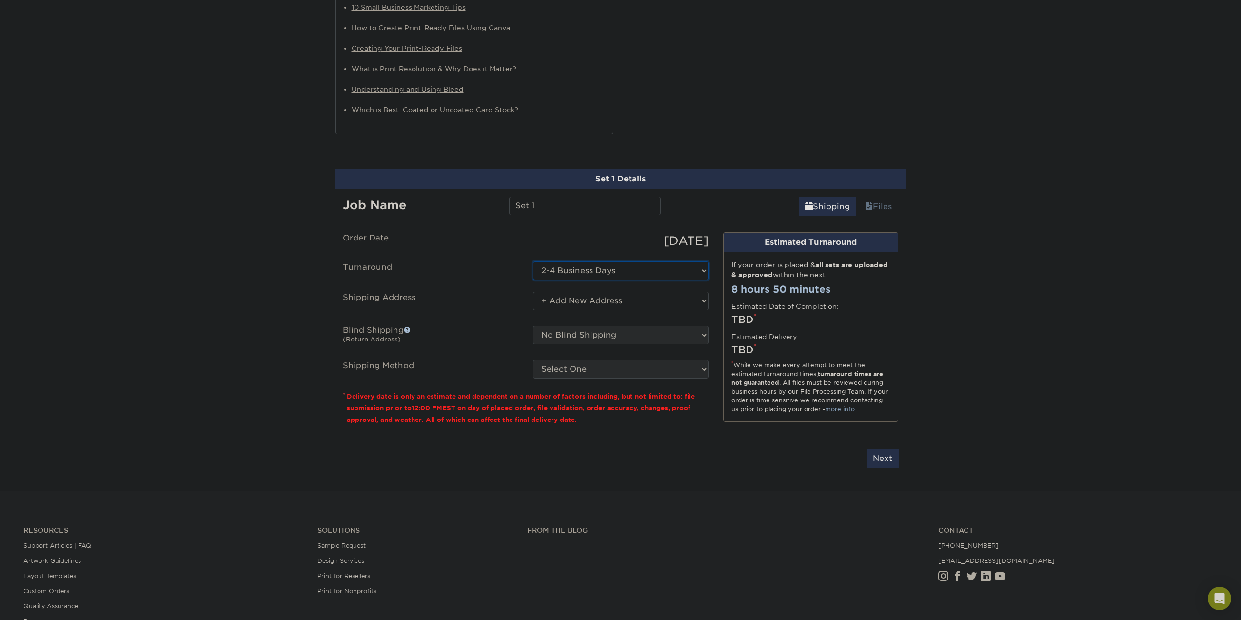
click at [611, 274] on select "Select One 2-4 Business Days 2 Day Next Business Day" at bounding box center [621, 270] width 176 height 19
drag, startPoint x: 606, startPoint y: 263, endPoint x: 579, endPoint y: 300, distance: 45.7
click at [606, 264] on select "Select One 2-4 Business Days 2 Day Next Business Day" at bounding box center [621, 270] width 176 height 19
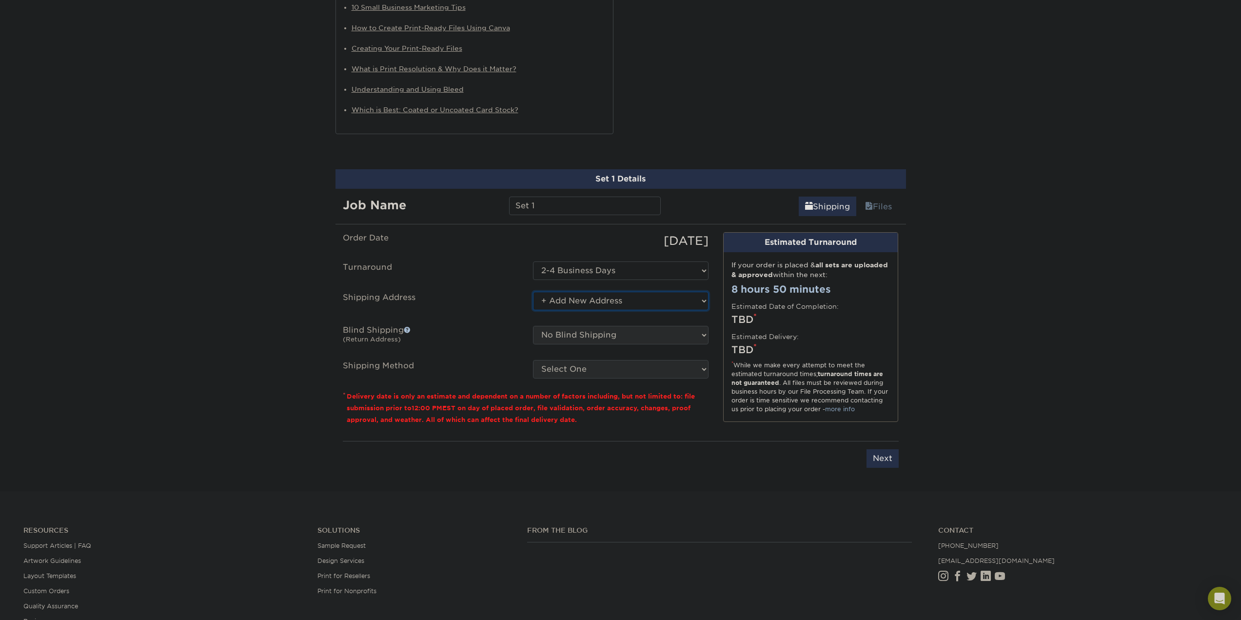
click at [579, 301] on select "Select One + Add New Address - Login" at bounding box center [621, 301] width 176 height 19
click at [533, 292] on select "Select One + Add New Address - Login" at bounding box center [621, 301] width 176 height 19
drag, startPoint x: 542, startPoint y: 229, endPoint x: 445, endPoint y: 197, distance: 102.1
